Goal: Information Seeking & Learning: Learn about a topic

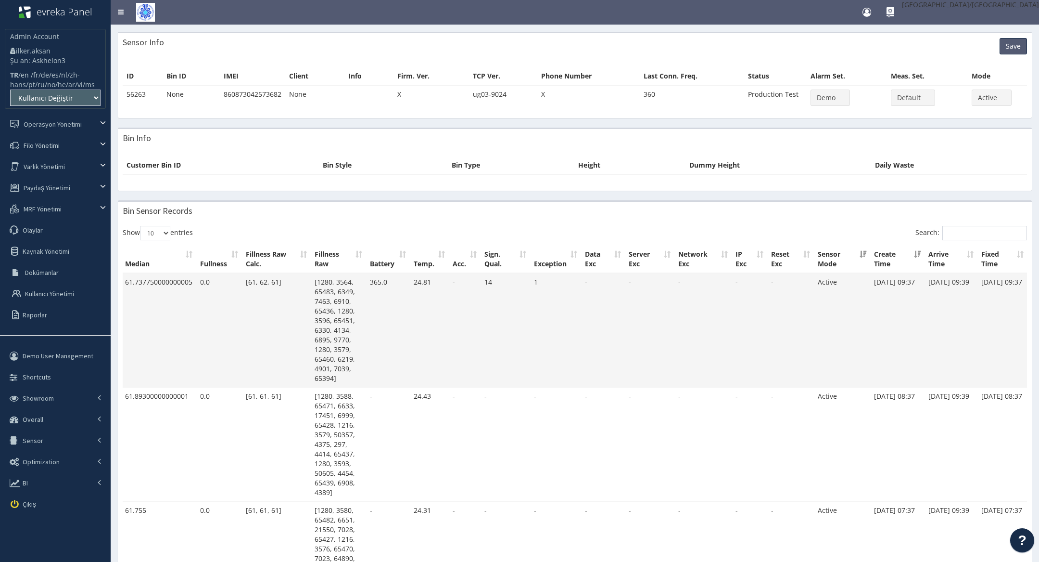
scroll to position [0, 2]
drag, startPoint x: 873, startPoint y: 282, endPoint x: 905, endPoint y: 284, distance: 32.3
click at [905, 284] on td "[DATE] 09:37" at bounding box center [895, 330] width 54 height 114
click at [813, 316] on td "Active" at bounding box center [840, 330] width 56 height 114
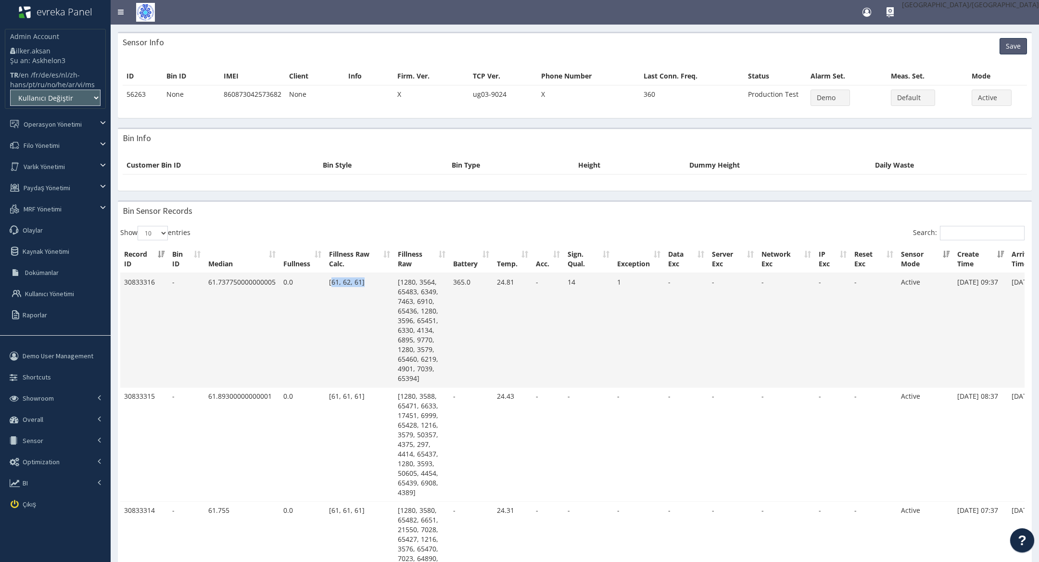
drag, startPoint x: 331, startPoint y: 281, endPoint x: 364, endPoint y: 281, distance: 32.7
click at [364, 281] on td "[61, 62, 61]" at bounding box center [359, 330] width 69 height 114
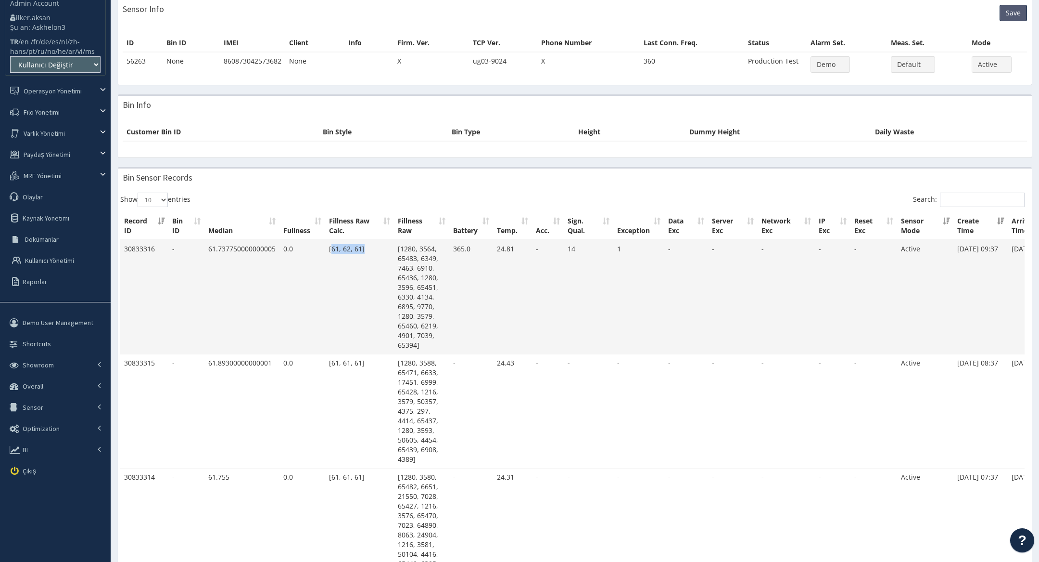
scroll to position [45, 0]
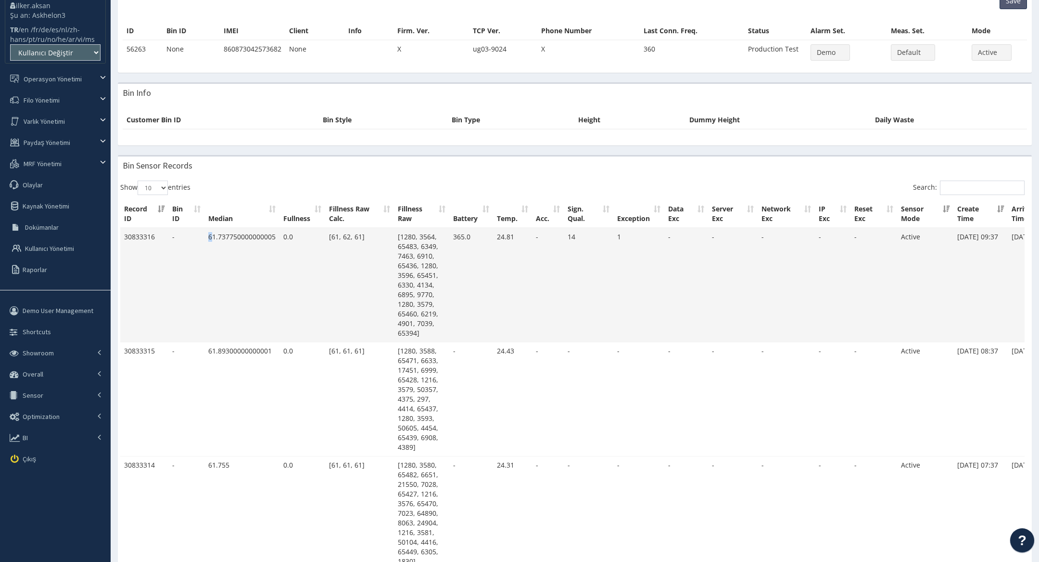
drag, startPoint x: 211, startPoint y: 235, endPoint x: 204, endPoint y: 235, distance: 7.2
click at [204, 235] on tr "30833316 - 61.737750000000005 0.0 [61, 62, 61] [1280, 3564, 65483, 6349, 7463, …" at bounding box center [615, 285] width 991 height 114
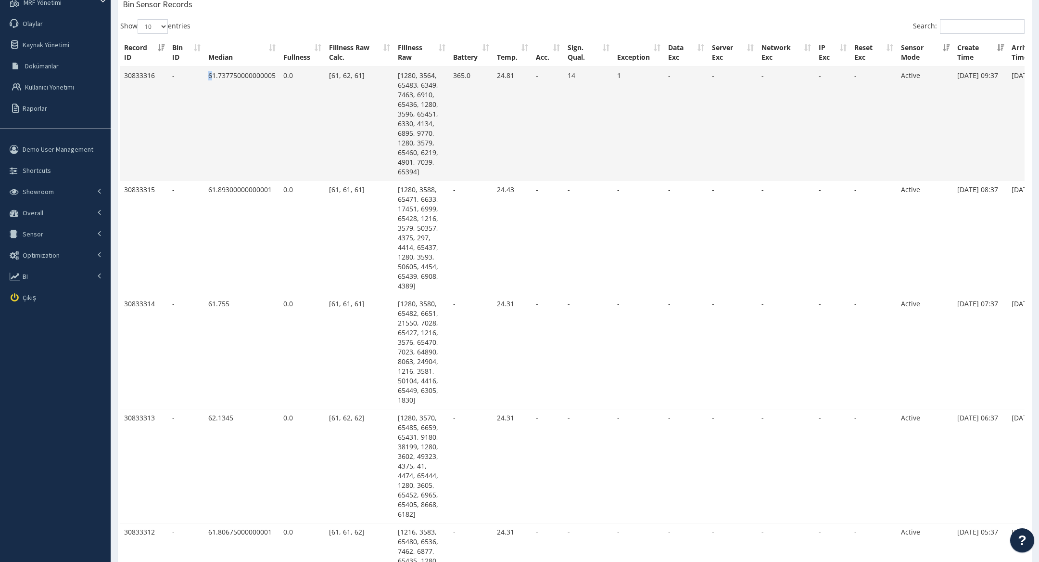
scroll to position [0, 0]
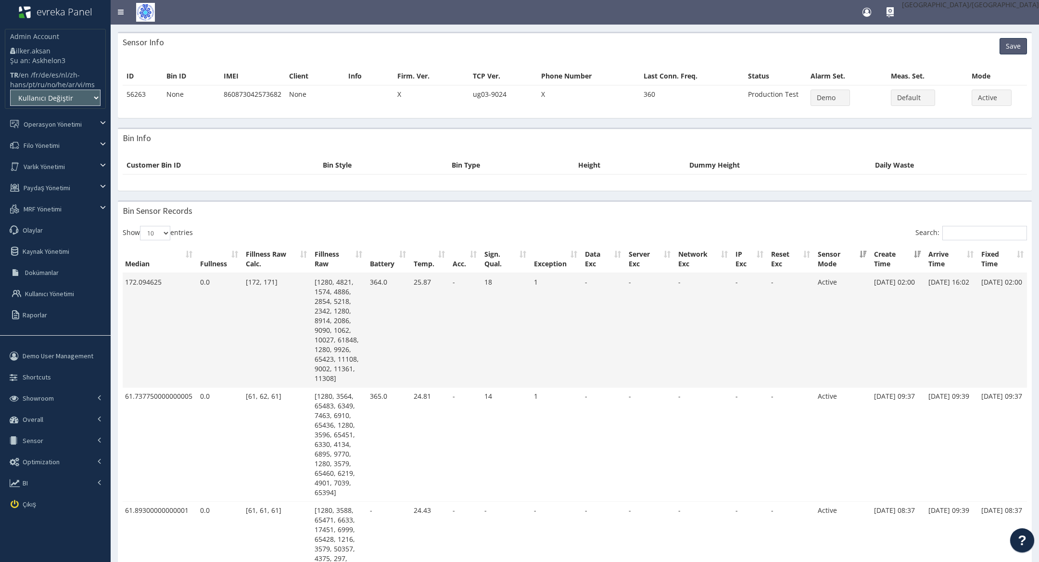
scroll to position [0, 2]
click at [941, 286] on td "[DATE] 16:02" at bounding box center [948, 330] width 53 height 114
click at [938, 289] on td "[DATE] 16:02" at bounding box center [948, 330] width 53 height 114
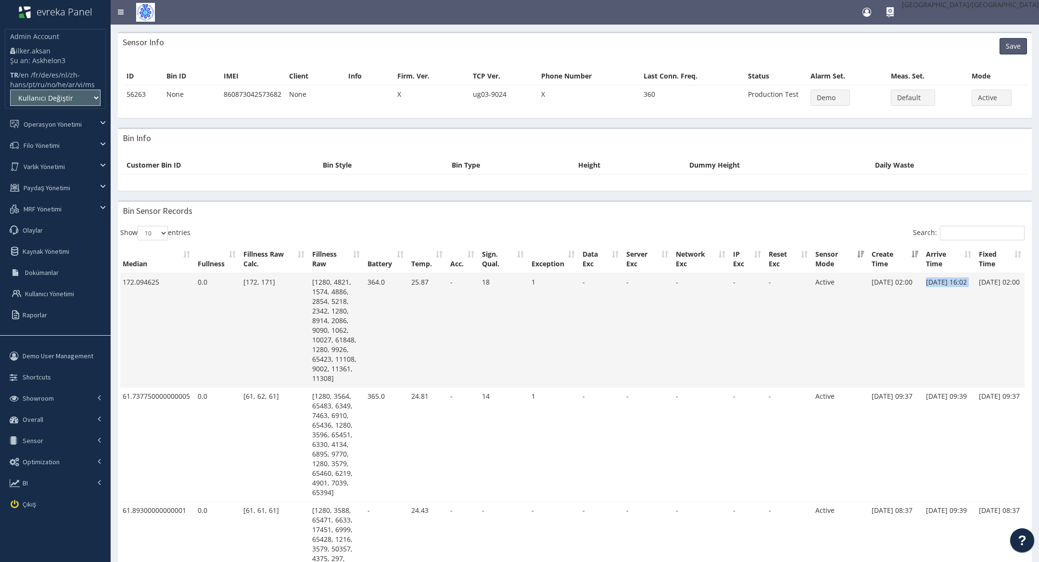
click at [938, 289] on td "[DATE] 16:02" at bounding box center [948, 330] width 53 height 114
drag, startPoint x: 476, startPoint y: 275, endPoint x: 498, endPoint y: 278, distance: 21.9
click at [498, 278] on tr "45985725 - 172.094625 0.0 [172, 171] [1280, 4821, 1574, 4886, 2854, 5218, 2342,…" at bounding box center [530, 330] width 991 height 114
click at [498, 278] on td "18" at bounding box center [503, 330] width 50 height 114
drag, startPoint x: 415, startPoint y: 281, endPoint x: 427, endPoint y: 281, distance: 12.5
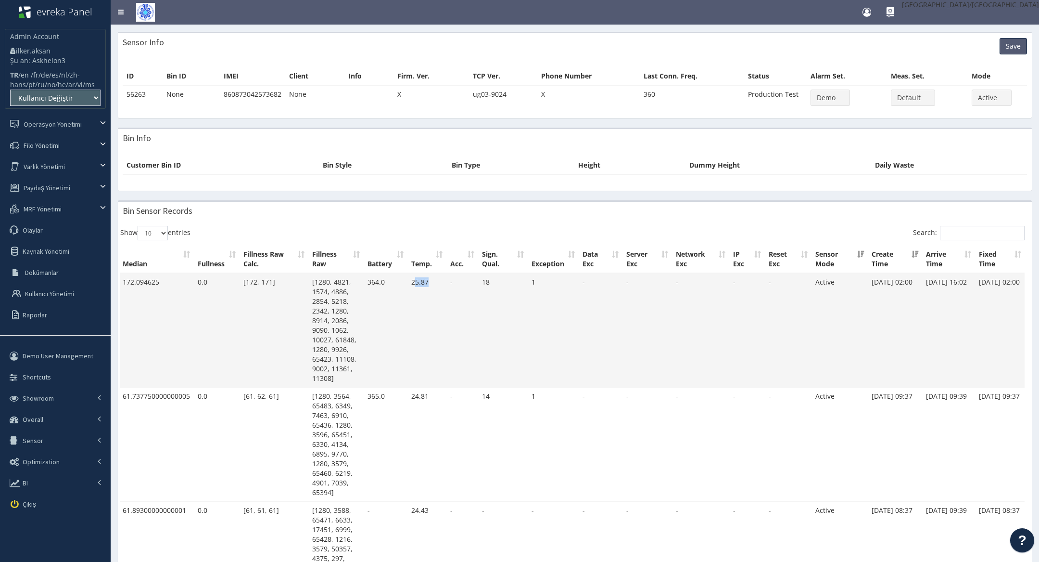
click at [427, 281] on td "25.87" at bounding box center [427, 330] width 39 height 114
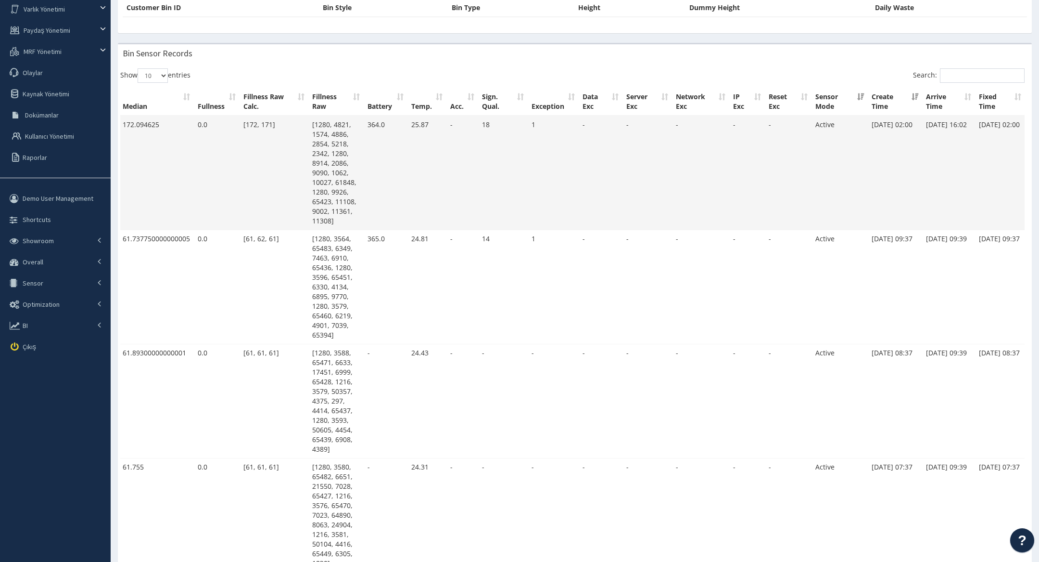
scroll to position [0, 0]
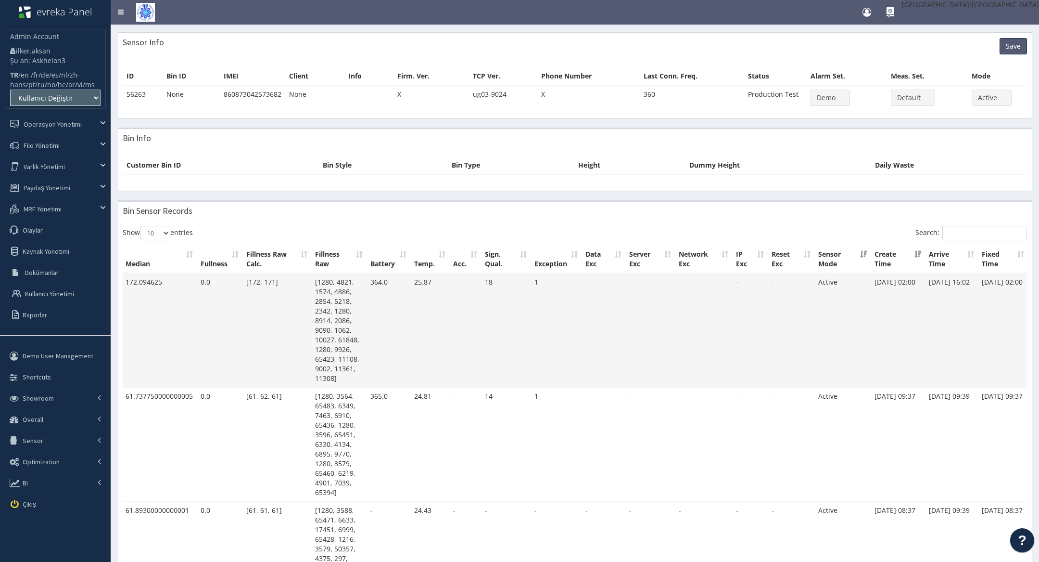
scroll to position [0, 86]
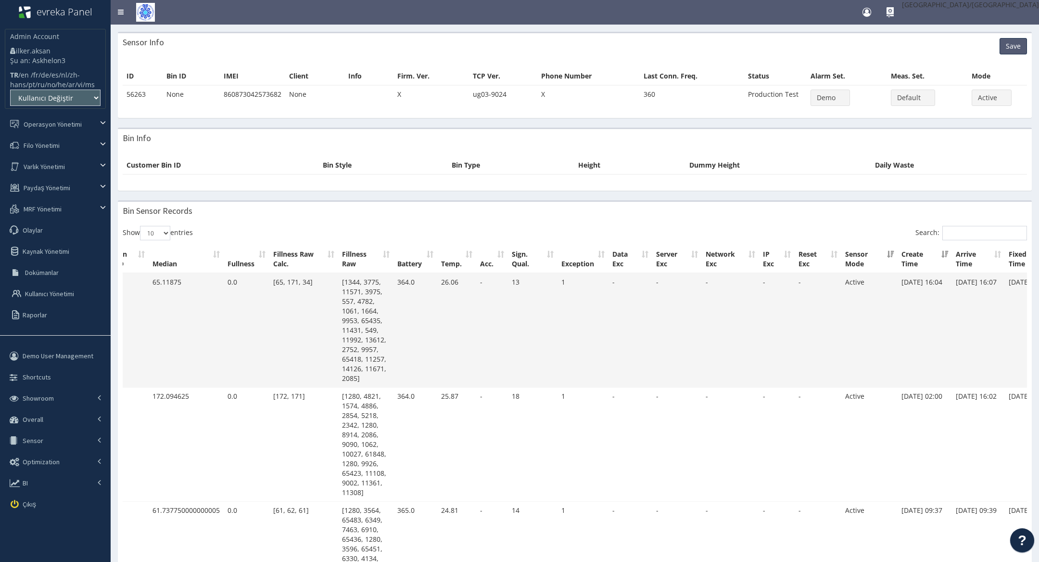
scroll to position [0, 51]
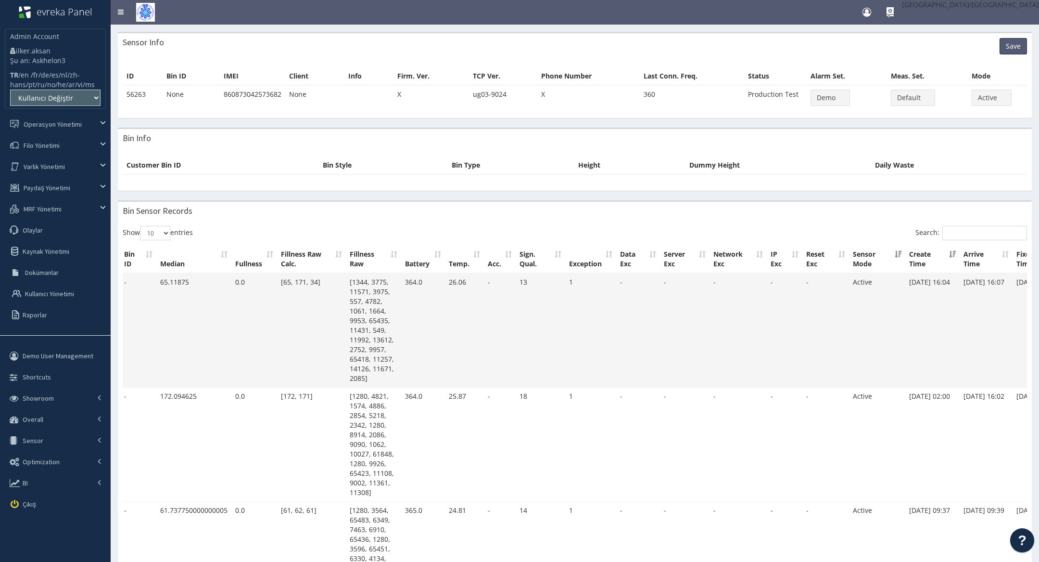
click at [301, 280] on td "[65, 171, 34]" at bounding box center [311, 330] width 69 height 114
click at [299, 287] on td "[65, 171, 34]" at bounding box center [311, 330] width 69 height 114
drag, startPoint x: 281, startPoint y: 280, endPoint x: 318, endPoint y: 282, distance: 37.6
click at [318, 282] on td "[65, 171, 34]" at bounding box center [311, 330] width 69 height 114
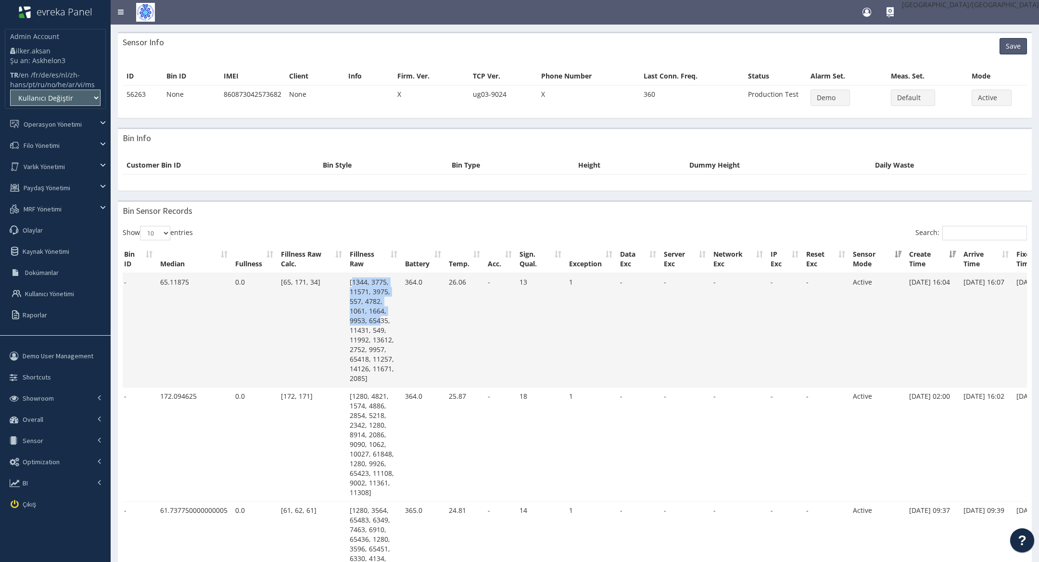
drag, startPoint x: 353, startPoint y: 276, endPoint x: 380, endPoint y: 317, distance: 49.6
click at [380, 317] on td "[1344, 3775, 11571, 3975, 557, 4782, 1061, 1664, 9953, 65435, 11431, 549, 11992…" at bounding box center [373, 330] width 55 height 114
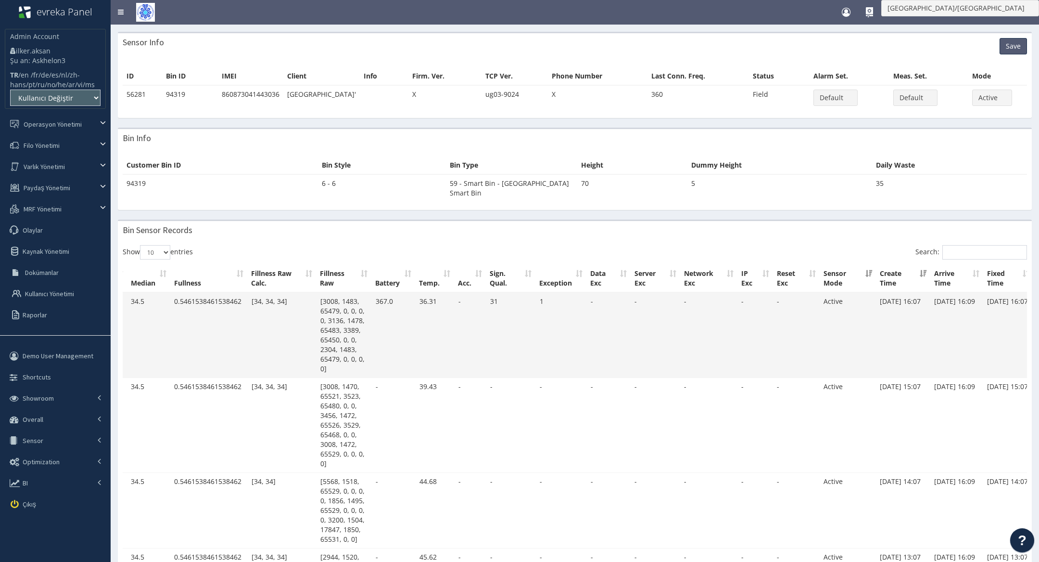
scroll to position [0, 77]
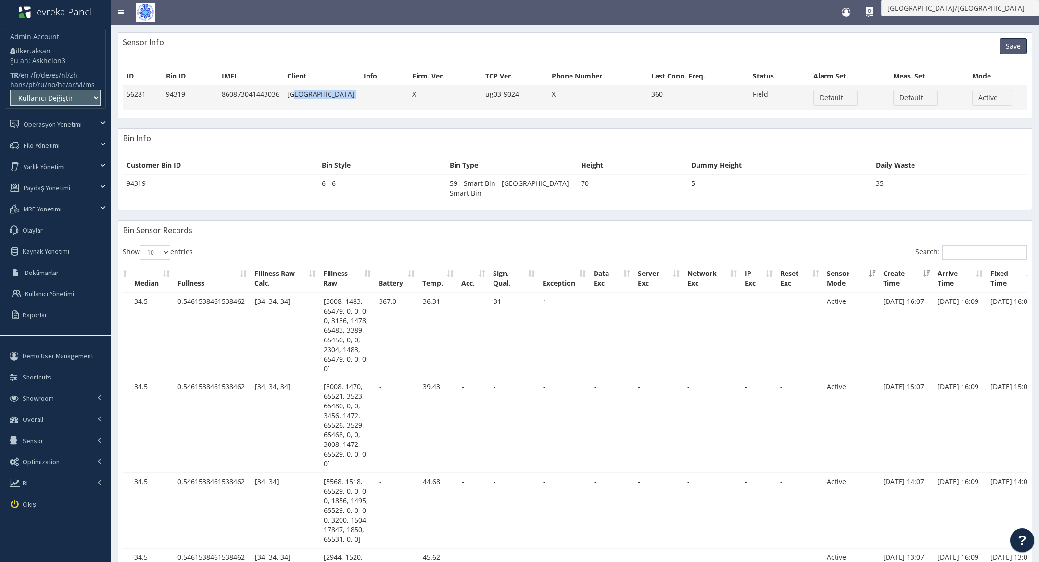
drag, startPoint x: 296, startPoint y: 96, endPoint x: 347, endPoint y: 102, distance: 51.4
click at [347, 102] on tr "56281 94319 860873041443036 b'Dubai Municipality' X ug03-9024 X 360 Field Defau…" at bounding box center [575, 97] width 905 height 25
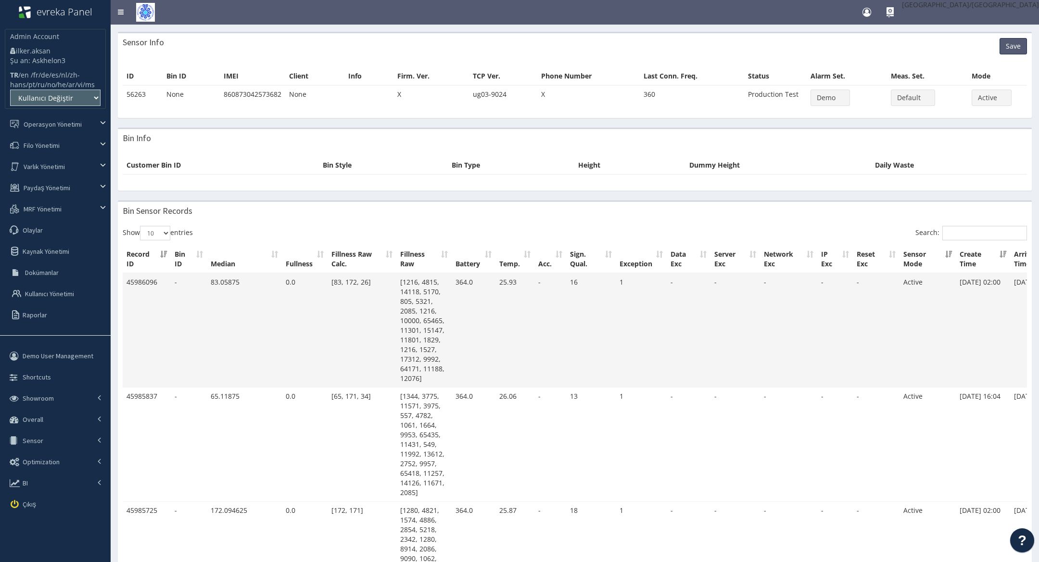
scroll to position [0, 86]
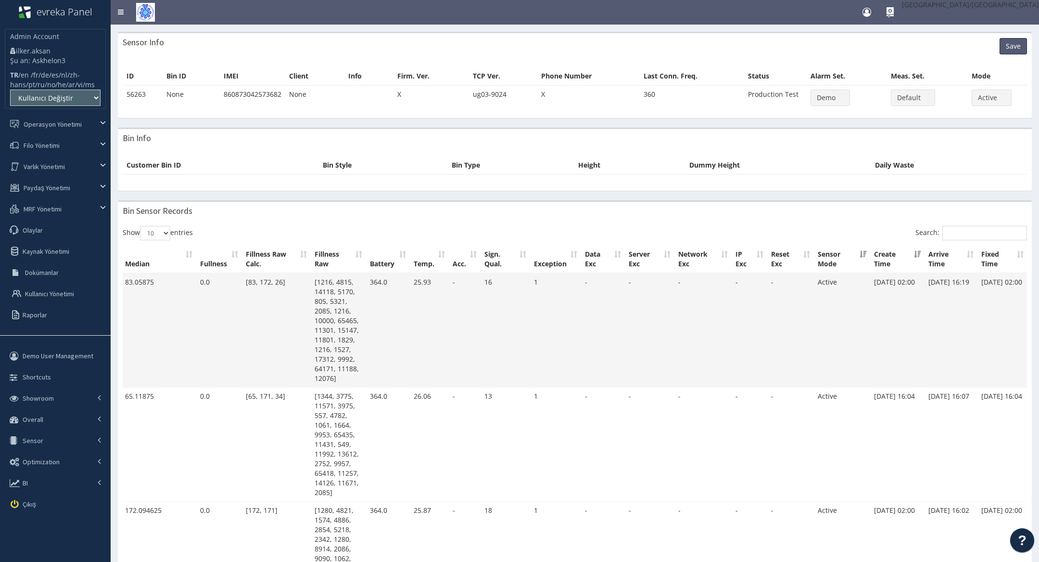
click at [940, 294] on td "[DATE] 16:19" at bounding box center [951, 330] width 53 height 114
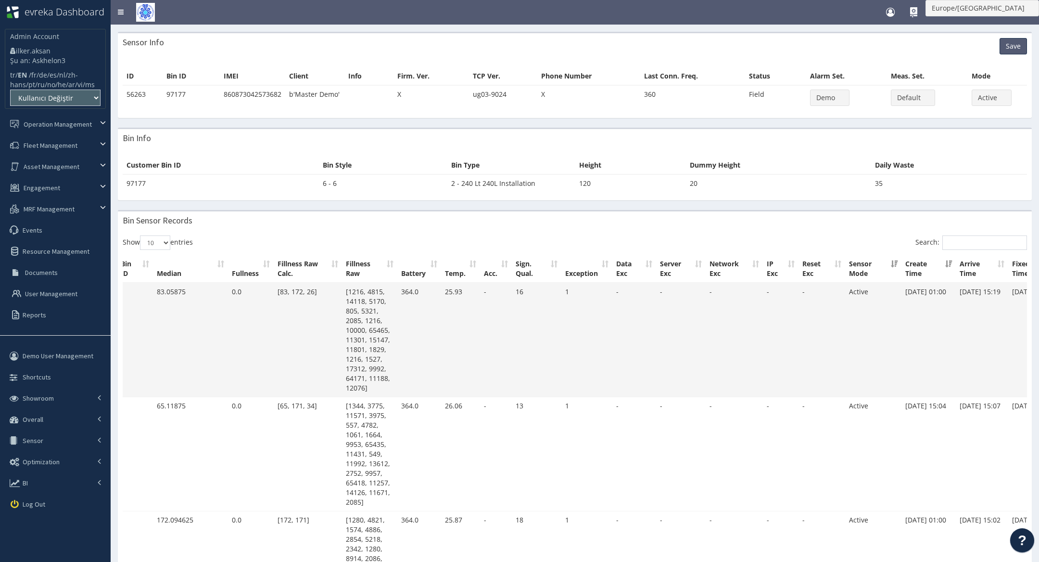
scroll to position [0, 12]
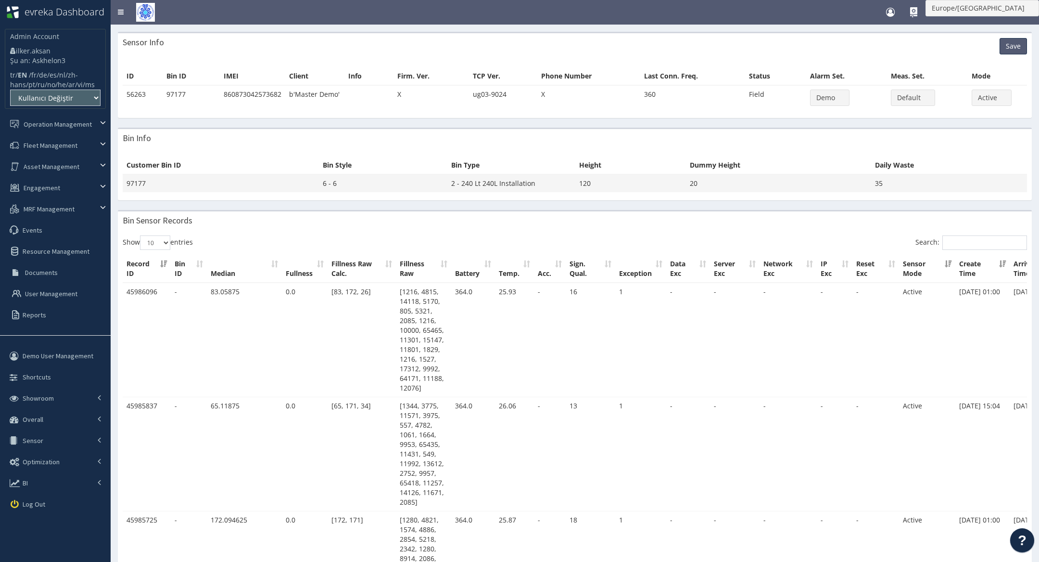
click at [482, 184] on td "2 - 240 Lt 240L Installation" at bounding box center [511, 183] width 128 height 18
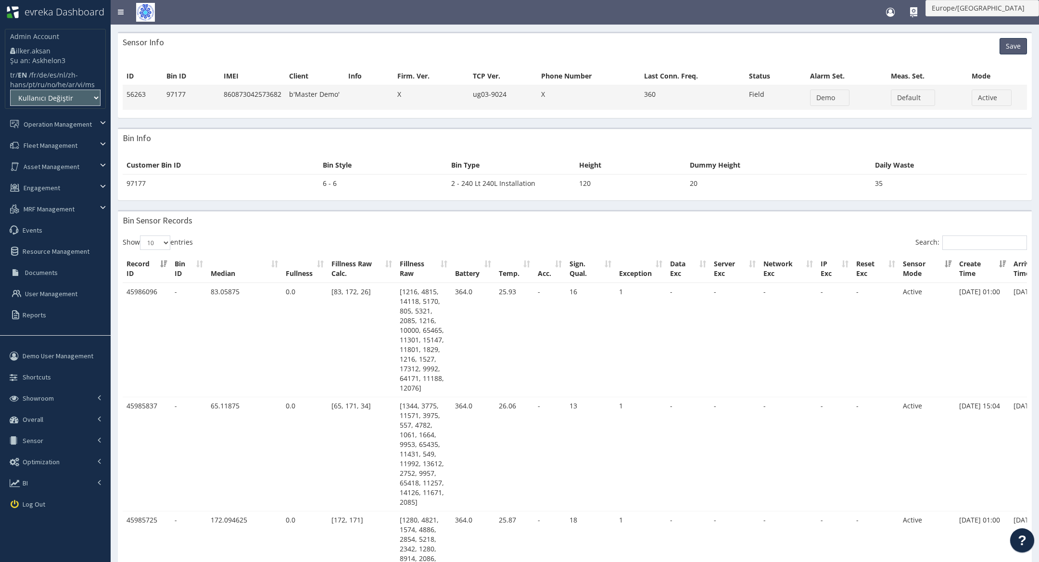
click at [299, 93] on td "b'Master Demo'" at bounding box center [314, 97] width 59 height 25
click at [317, 101] on td "b'Master Demo'" at bounding box center [314, 97] width 59 height 25
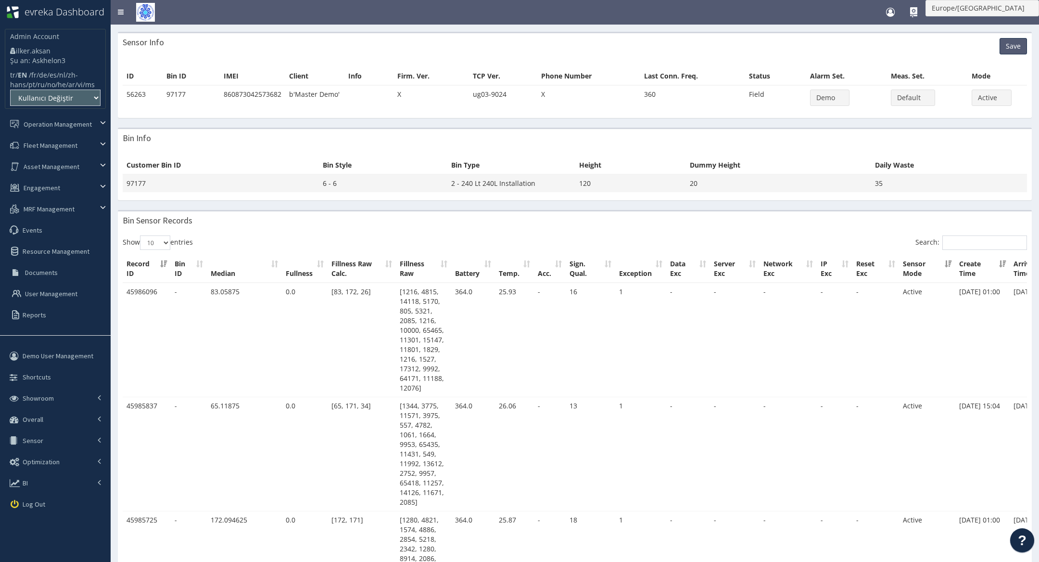
click at [484, 181] on td "2 - 240 Lt 240L Installation" at bounding box center [511, 183] width 128 height 18
